Goal: Transaction & Acquisition: Download file/media

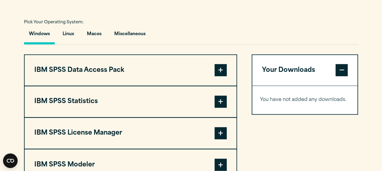
scroll to position [441, 0]
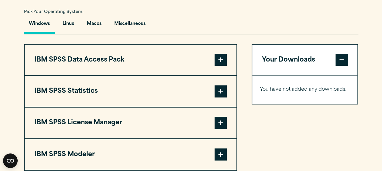
click at [224, 98] on span at bounding box center [220, 91] width 12 height 12
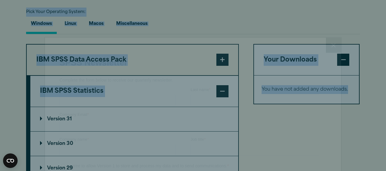
drag, startPoint x: 383, startPoint y: 77, endPoint x: 387, endPoint y: 92, distance: 15.6
click at [382, 92] on html "Consent Details [#IABV2SETTINGS#] About This website uses cookies We use cookie…" at bounding box center [193, 79] width 386 height 1040
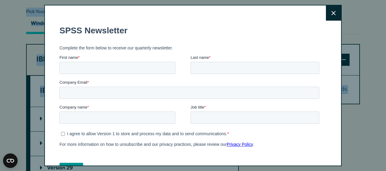
drag, startPoint x: 387, startPoint y: 92, endPoint x: 330, endPoint y: 10, distance: 100.3
click at [330, 10] on button "Close" at bounding box center [333, 12] width 15 height 15
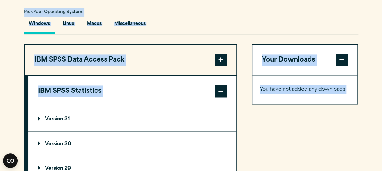
scroll to position [466, 0]
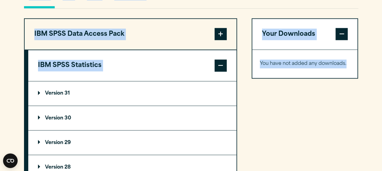
click at [51, 127] on summary "Version 30" at bounding box center [132, 118] width 208 height 24
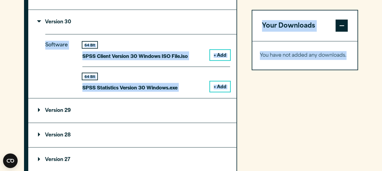
scroll to position [568, 0]
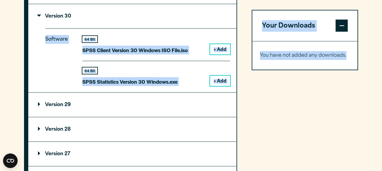
click at [319, 113] on div "Your Downloads You have not added any downloads. Download 0 Items" at bounding box center [305, 101] width 107 height 370
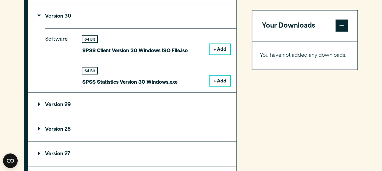
click at [223, 54] on button "+ Add" at bounding box center [220, 49] width 20 height 10
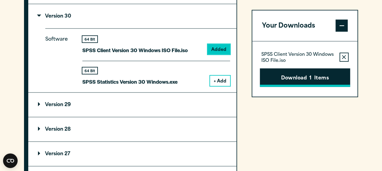
click at [306, 78] on button "Download 1 Items" at bounding box center [305, 77] width 90 height 19
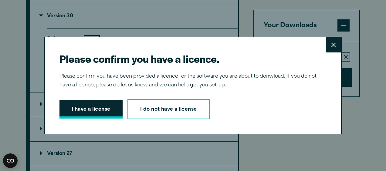
click at [99, 102] on button "I have a license" at bounding box center [91, 109] width 63 height 19
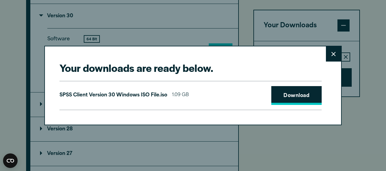
click at [290, 98] on link "Download" at bounding box center [297, 95] width 50 height 19
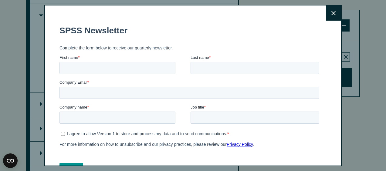
click at [327, 10] on button "Close" at bounding box center [333, 12] width 15 height 15
